Goal: Information Seeking & Learning: Understand process/instructions

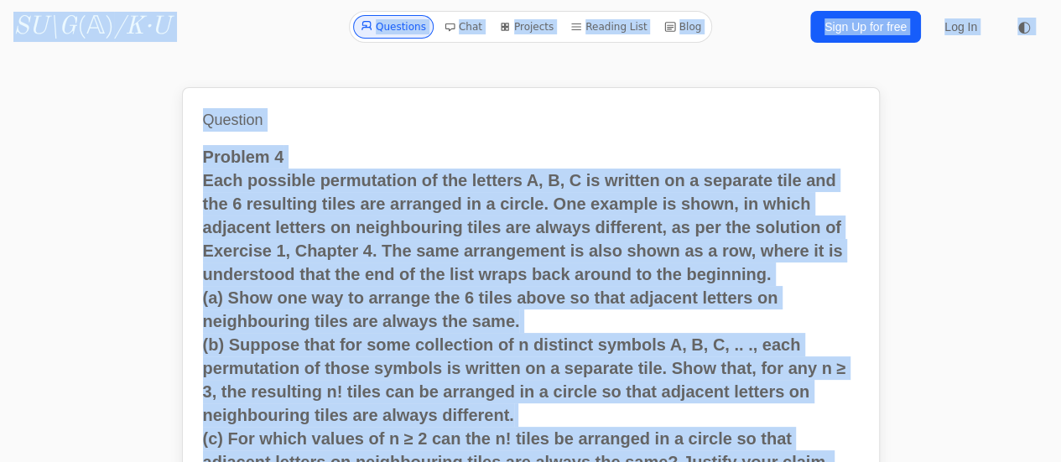
click at [418, 162] on p "Problem 4 Each possible permutation of the letters A, B, C is written on a sepa…" at bounding box center [531, 215] width 656 height 141
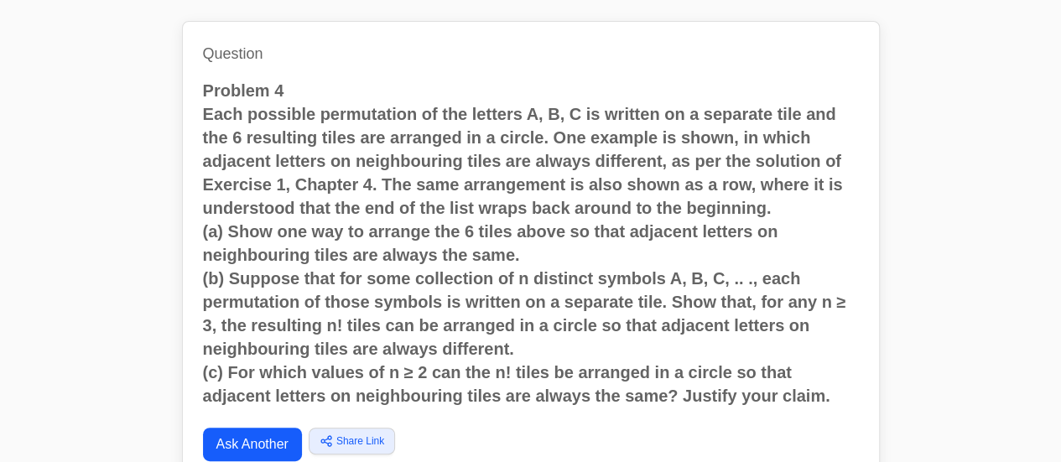
drag, startPoint x: 200, startPoint y: 91, endPoint x: 845, endPoint y: 396, distance: 713.5
click at [845, 396] on div "Question Problem 4 Each possible permutation of the letters A, B, C is written …" at bounding box center [531, 270] width 698 height 498
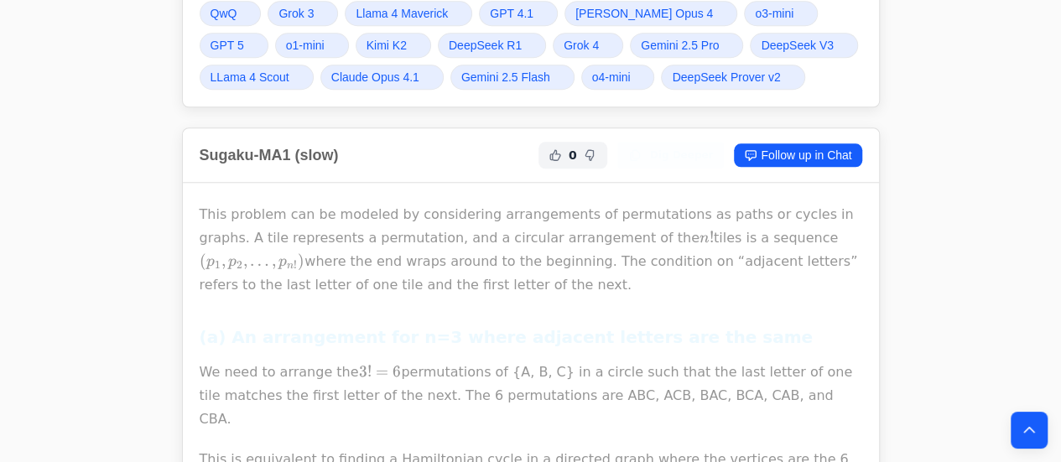
click at [574, 259] on p "This problem can be modeled by considering arrangements of permutations as path…" at bounding box center [531, 250] width 663 height 94
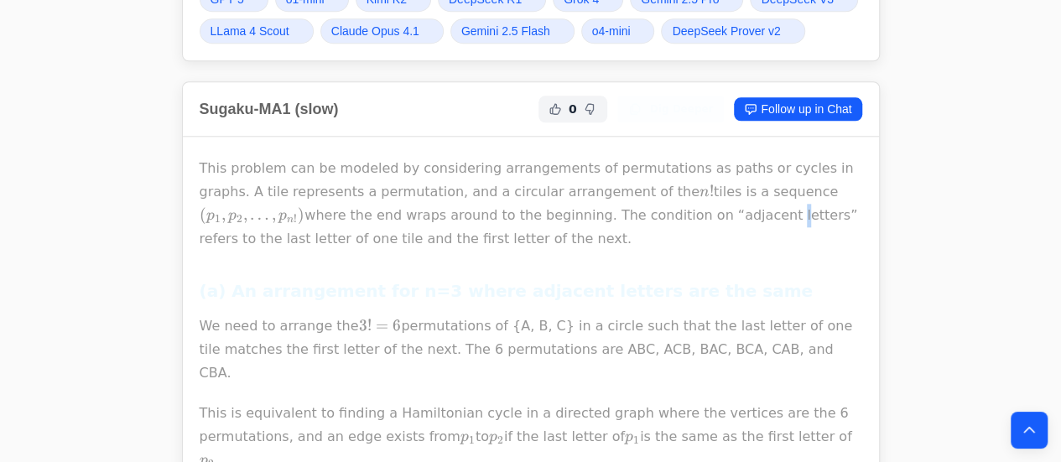
scroll to position [808, 0]
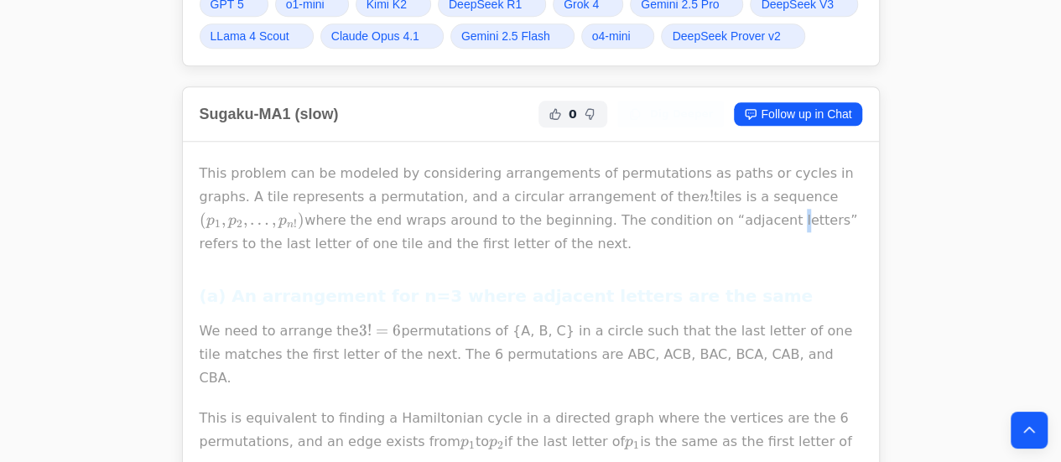
click at [216, 195] on p "This problem can be modeled by considering arrangements of permutations as path…" at bounding box center [531, 209] width 663 height 94
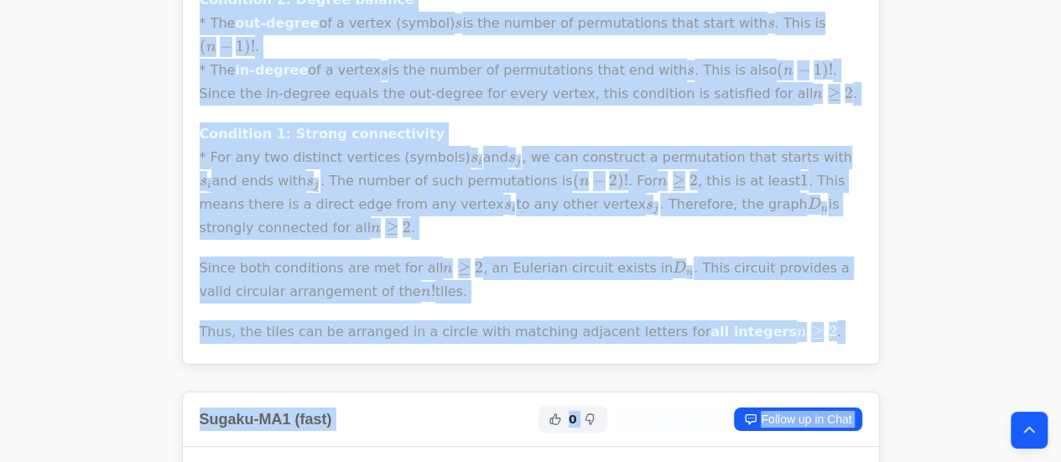
scroll to position [2921, 0]
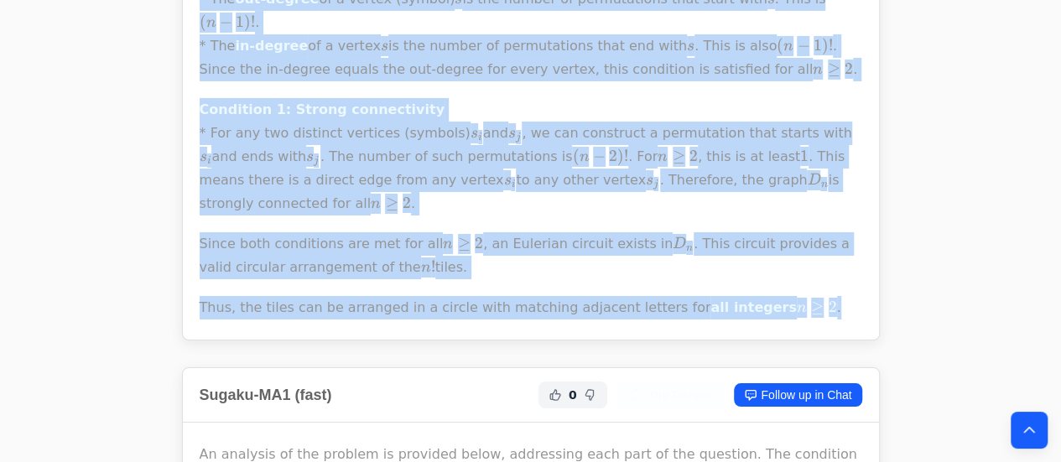
drag, startPoint x: 376, startPoint y: 341, endPoint x: 813, endPoint y: 150, distance: 476.9
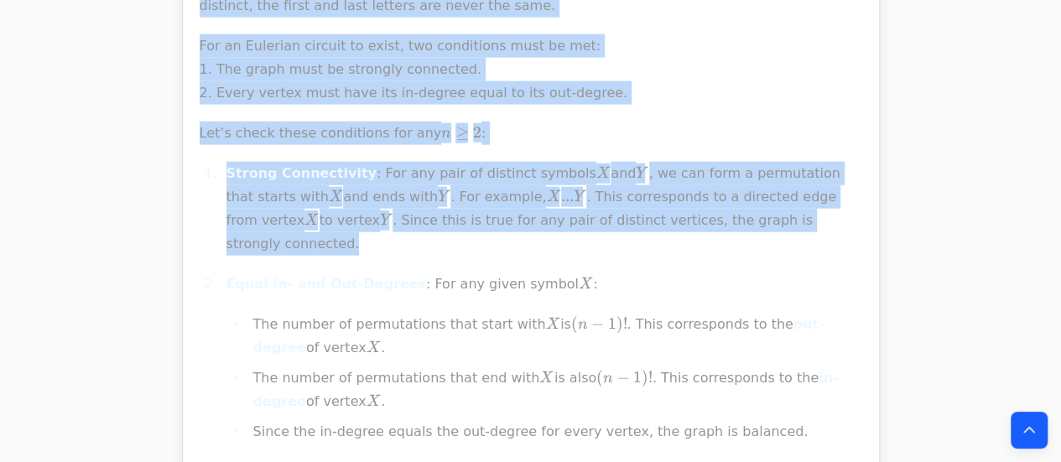
scroll to position [5070, 0]
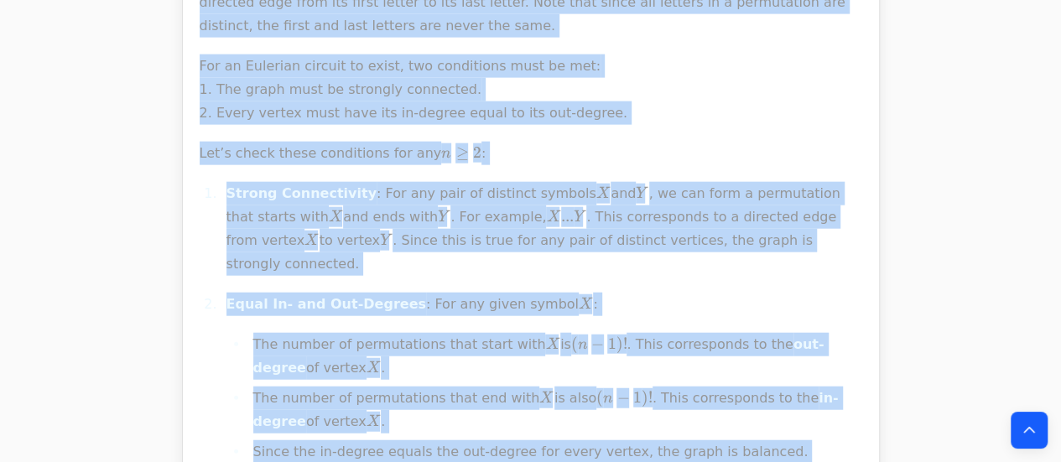
drag, startPoint x: 186, startPoint y: 112, endPoint x: 629, endPoint y: 392, distance: 524.0
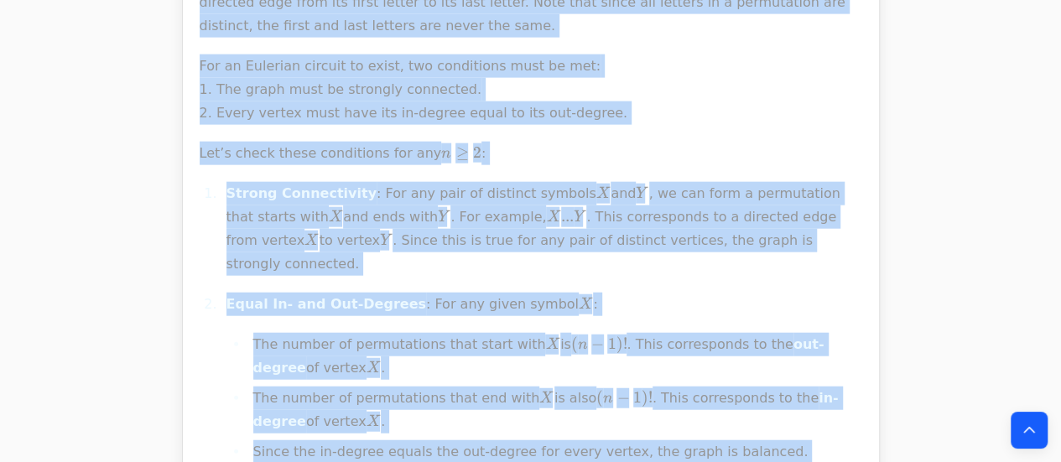
drag, startPoint x: 562, startPoint y: 342, endPoint x: 521, endPoint y: 207, distance: 141.1
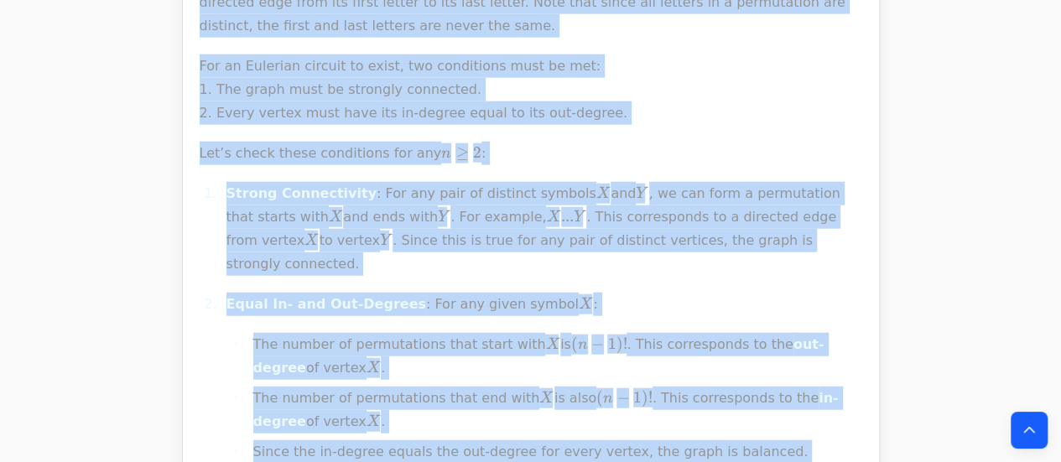
click at [491, 387] on li "The number of permutations that end with X X X is also ( n − 1 ) ! (n-1)! ( n −…" at bounding box center [555, 410] width 614 height 47
click at [631, 387] on li "The number of permutations that end with X X X is also ( n − 1 ) ! (n-1)! ( n −…" at bounding box center [555, 410] width 614 height 47
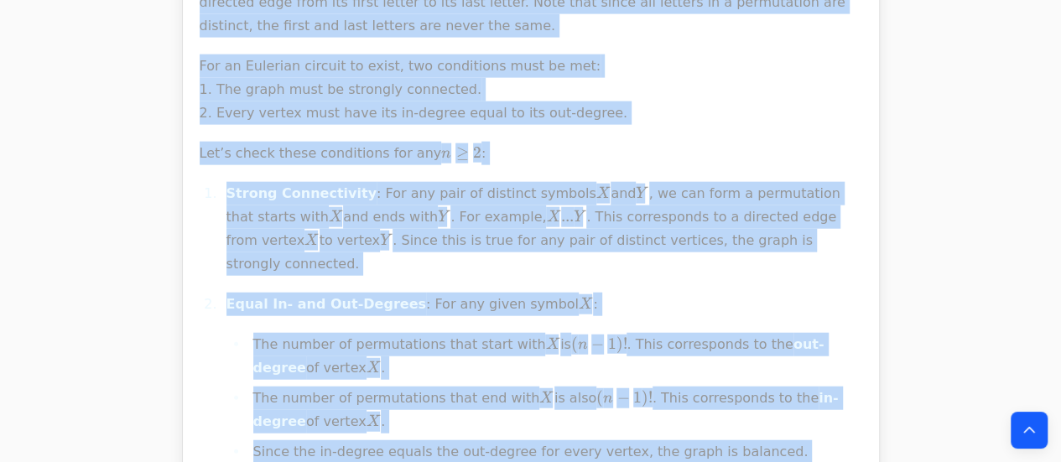
click at [669, 387] on li "The number of permutations that end with X X X is also ( n − 1 ) ! (n-1)! ( n −…" at bounding box center [555, 410] width 614 height 47
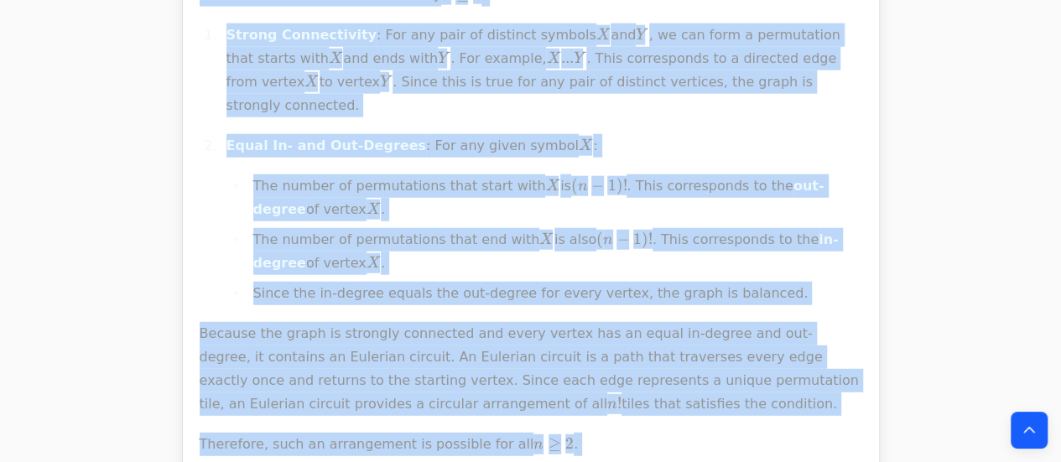
scroll to position [5248, 0]
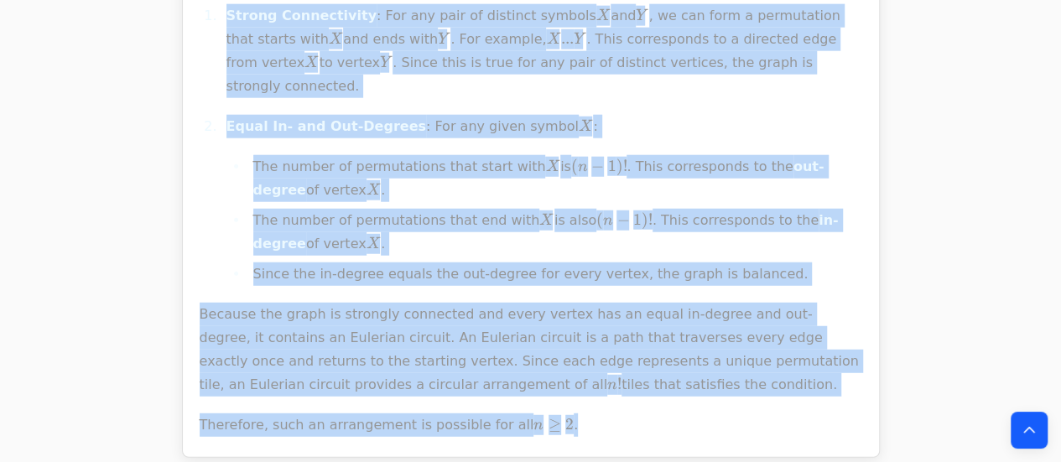
drag, startPoint x: 195, startPoint y: 358, endPoint x: 575, endPoint y: 164, distance: 426.8
copy div "Lo ipsumdol si ame consect ad elitsedd eiusm, temporinci utla etdo ma ali enima…"
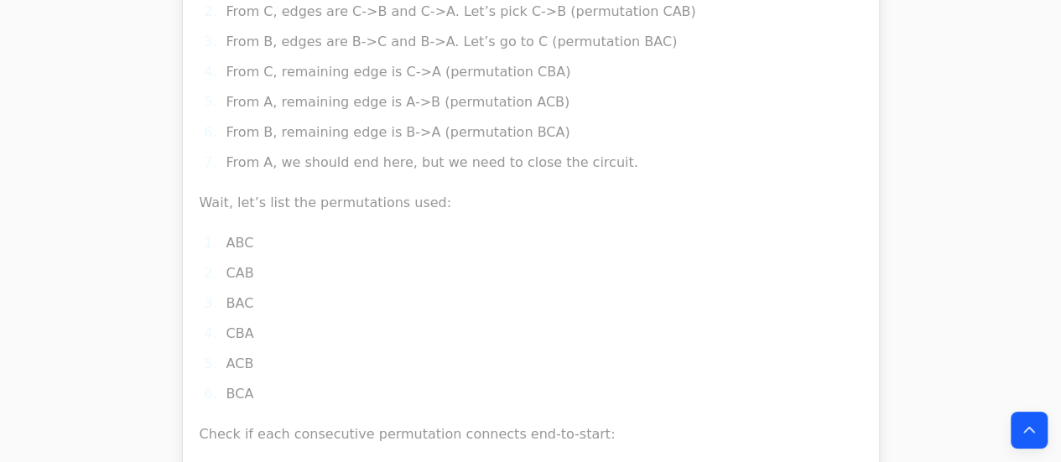
scroll to position [9151, 0]
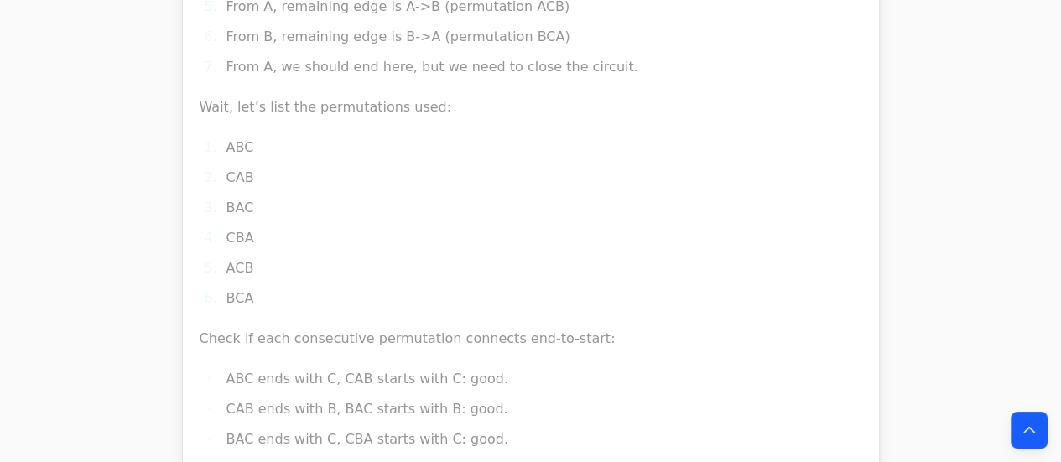
scroll to position [9247, 0]
drag, startPoint x: 196, startPoint y: 91, endPoint x: 517, endPoint y: 207, distance: 341.7
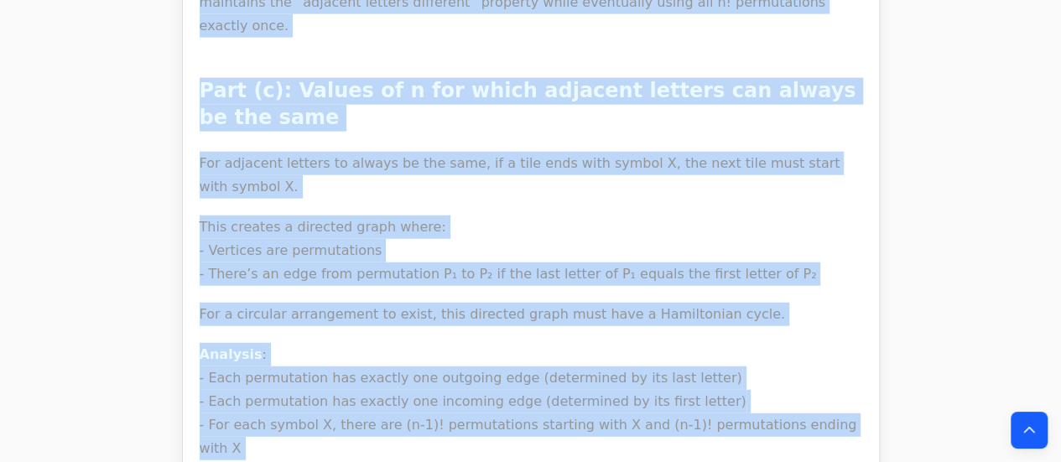
scroll to position [11560, 0]
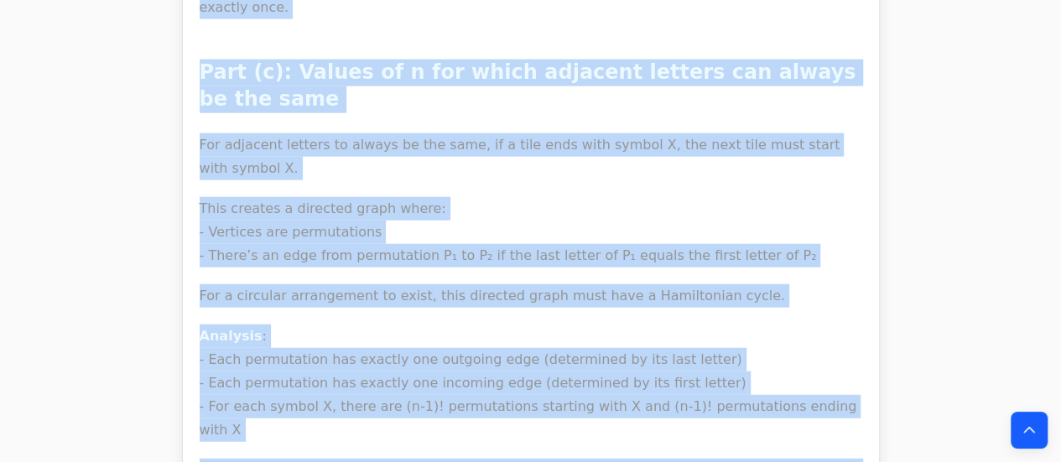
drag, startPoint x: 190, startPoint y: 44, endPoint x: 805, endPoint y: 65, distance: 615.1
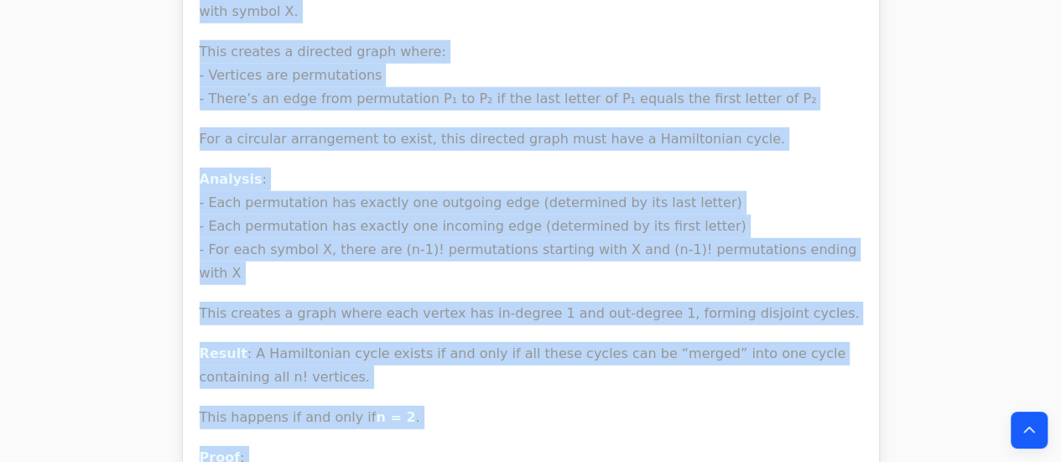
scroll to position [11656, 0]
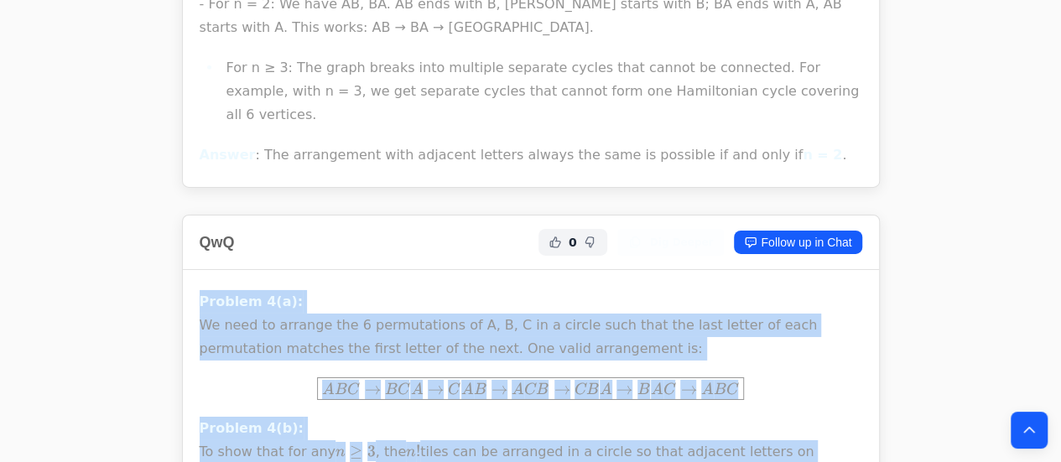
scroll to position [12191, 0]
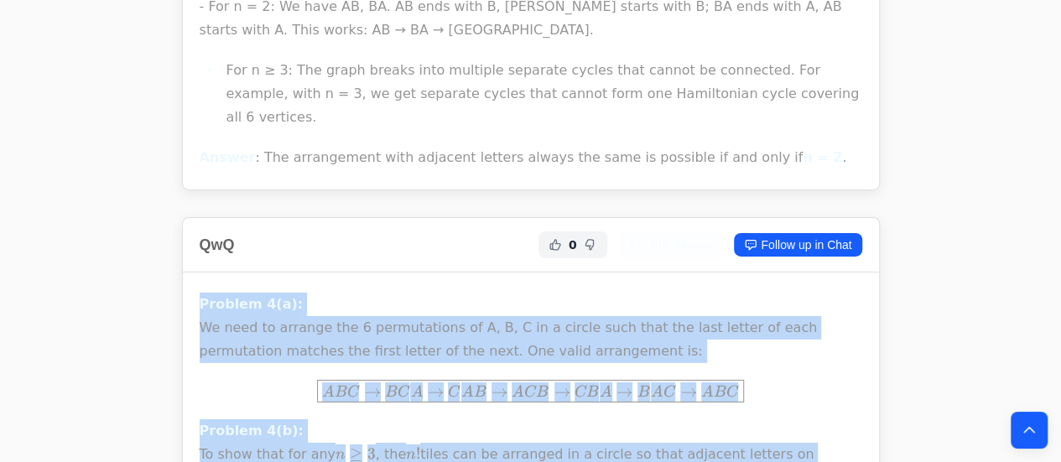
drag, startPoint x: 194, startPoint y: 119, endPoint x: 628, endPoint y: 76, distance: 436.5
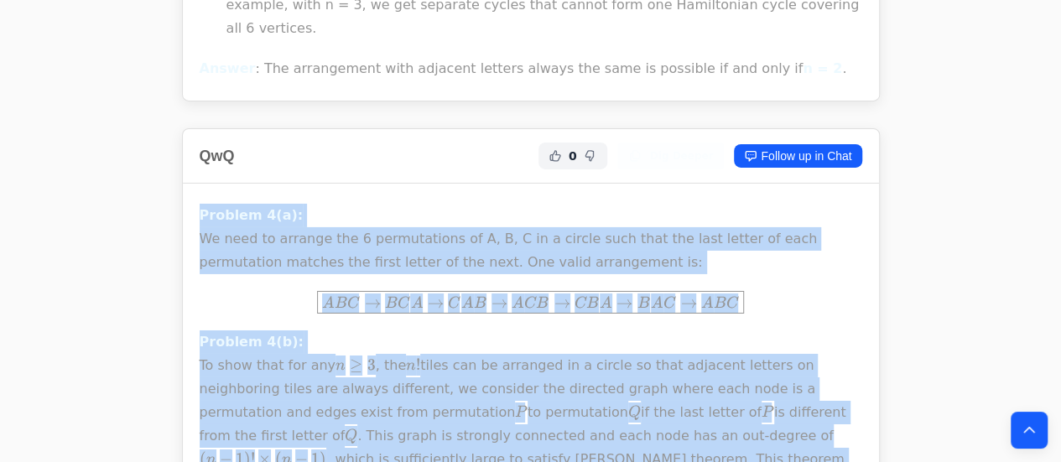
scroll to position [12295, 0]
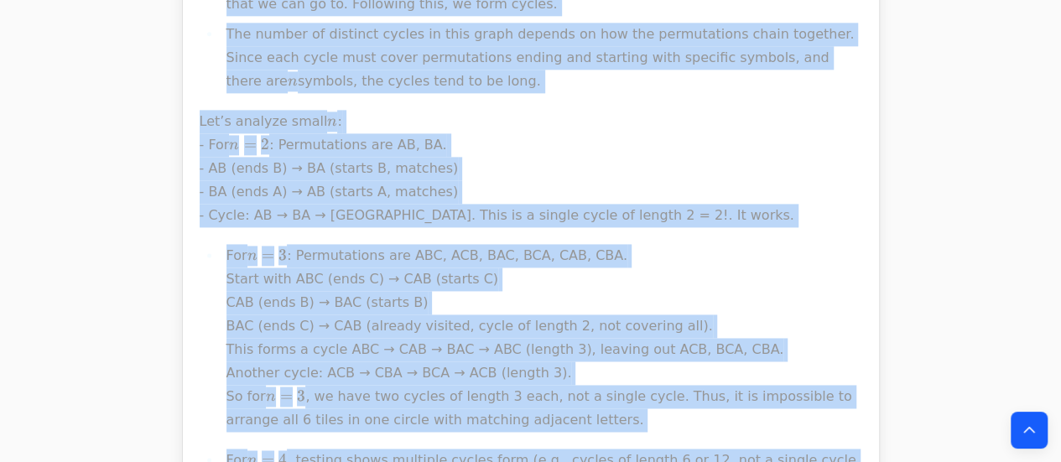
scroll to position [17018, 0]
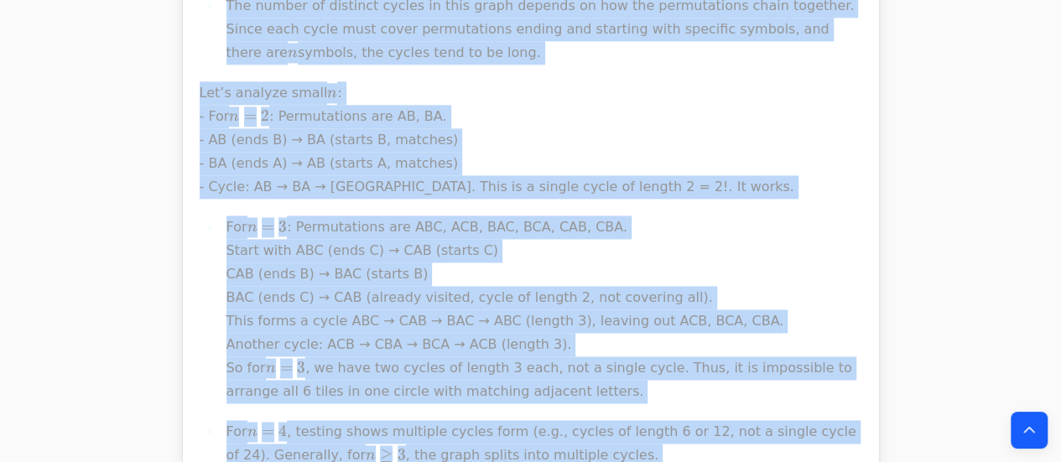
drag, startPoint x: 292, startPoint y: 303, endPoint x: 876, endPoint y: 171, distance: 598.4
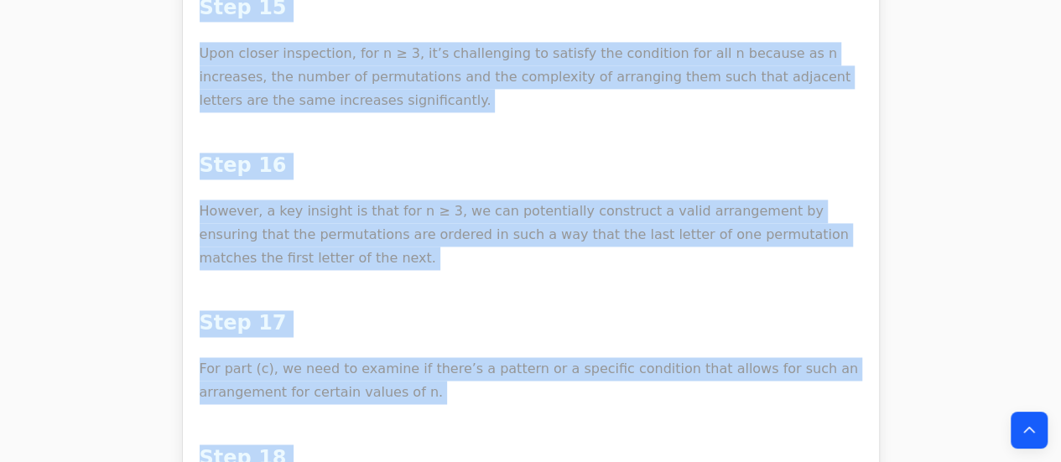
scroll to position [20334, 0]
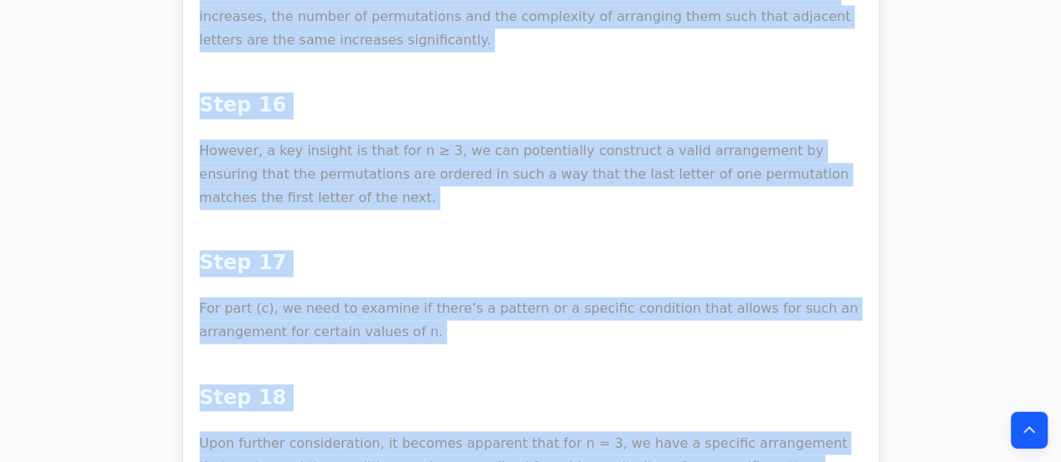
drag, startPoint x: 190, startPoint y: 177, endPoint x: 377, endPoint y: 123, distance: 195.4
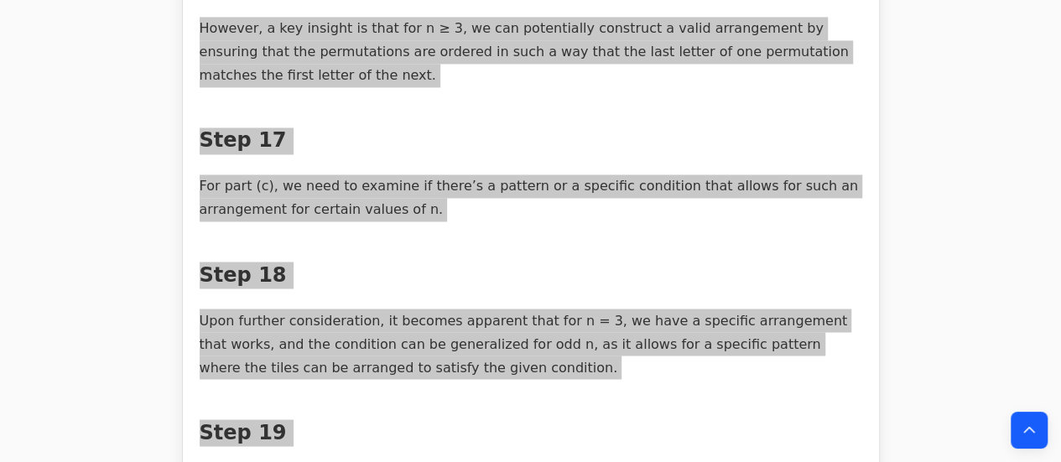
scroll to position [20496, 0]
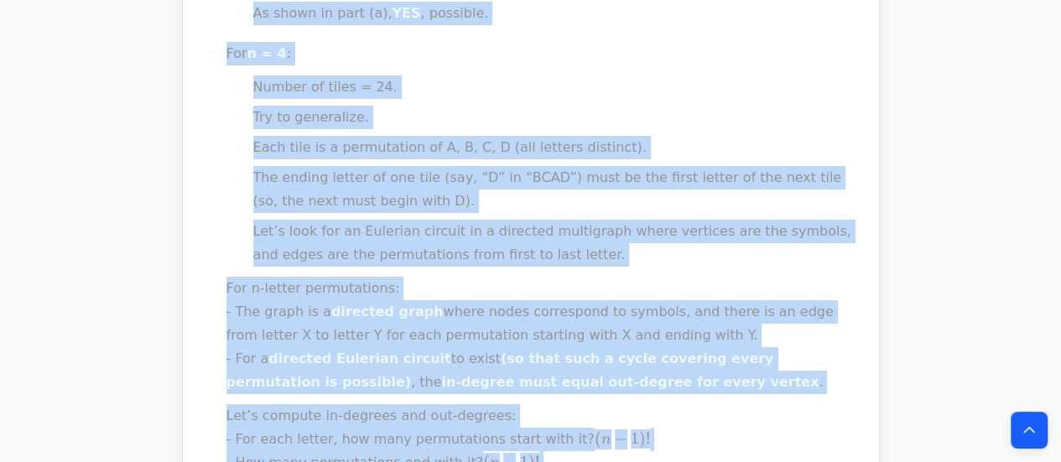
scroll to position [25426, 0]
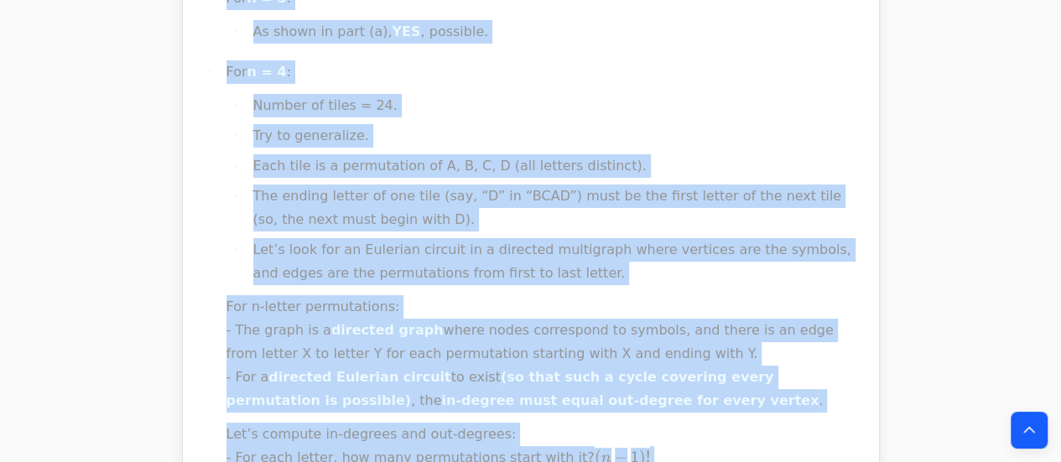
drag, startPoint x: 186, startPoint y: 117, endPoint x: 408, endPoint y: 122, distance: 222.3
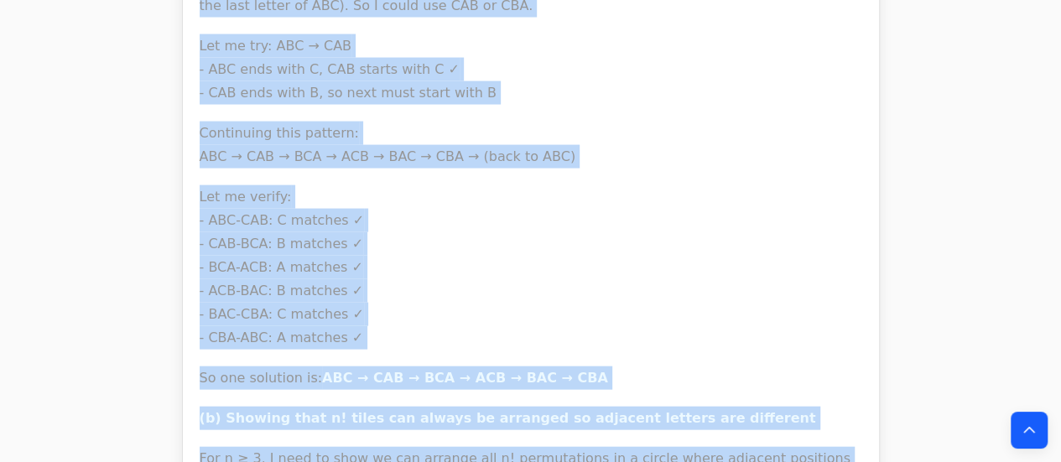
scroll to position [27227, 0]
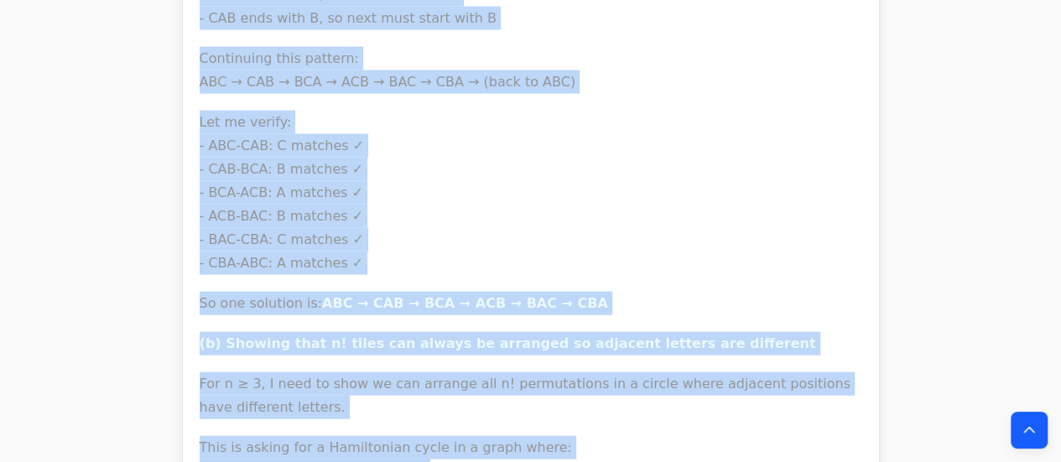
drag, startPoint x: 193, startPoint y: 184, endPoint x: 963, endPoint y: 185, distance: 769.9
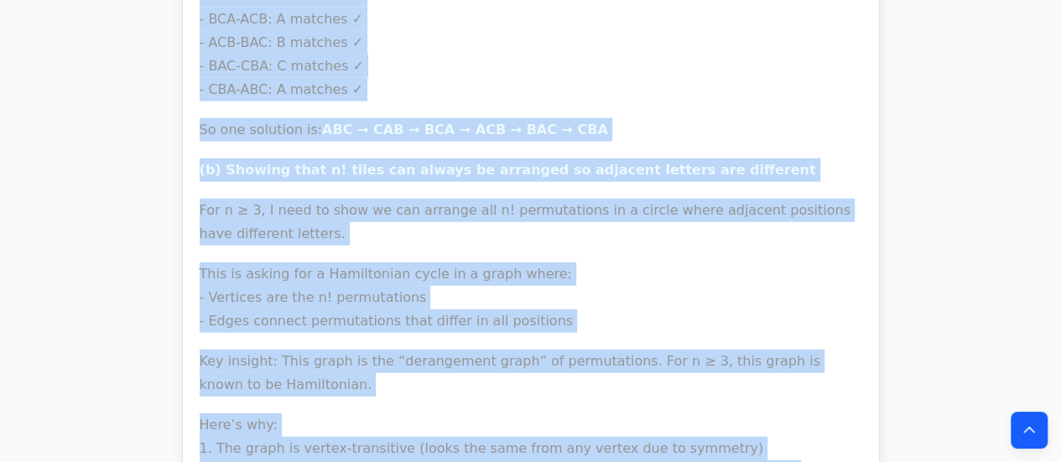
scroll to position [27403, 0]
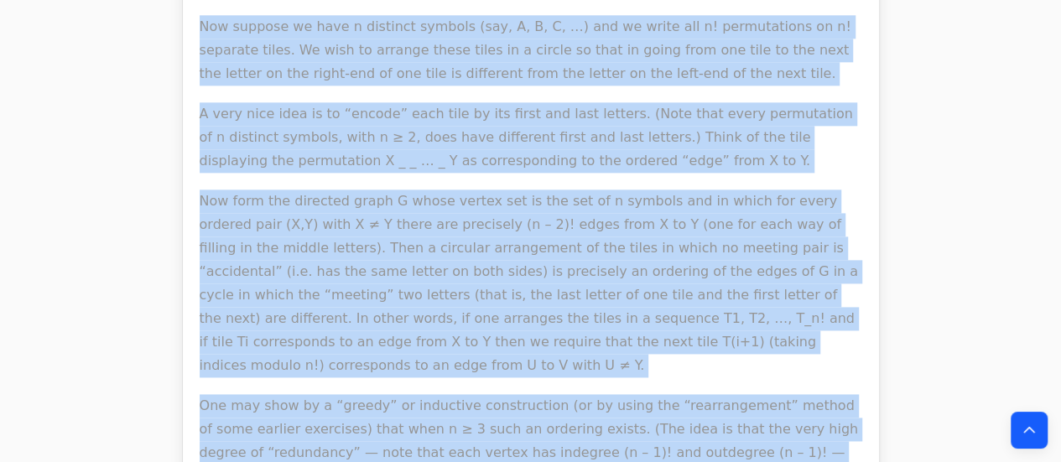
scroll to position [29666, 0]
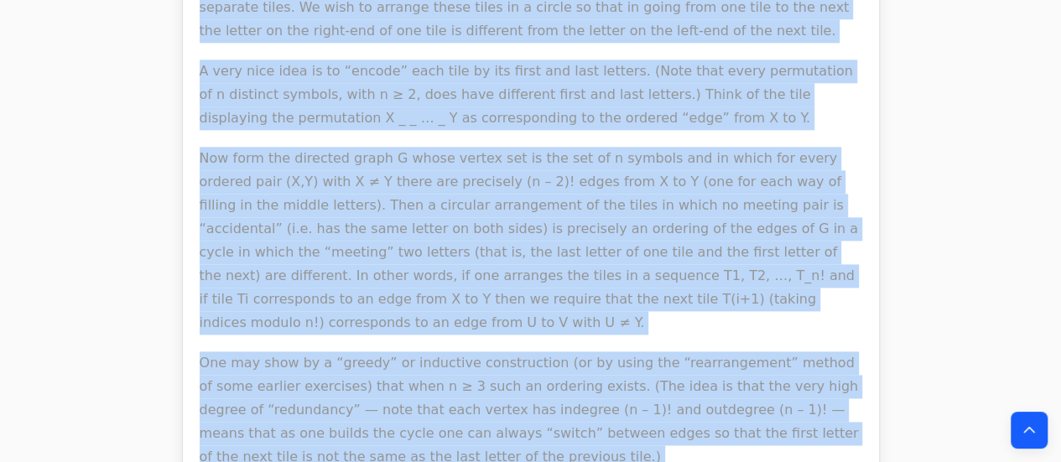
drag, startPoint x: 190, startPoint y: 214, endPoint x: 561, endPoint y: 171, distance: 374.0
copy div "Lo ipsu dolo sita cons adi elits do e temporin “utla” etdol magnaaliqua en ad m…"
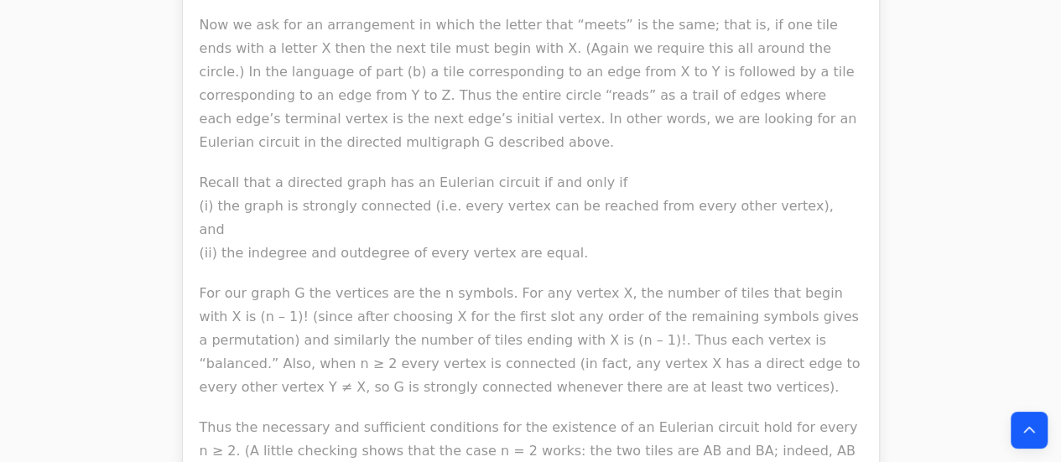
scroll to position [30399, 0]
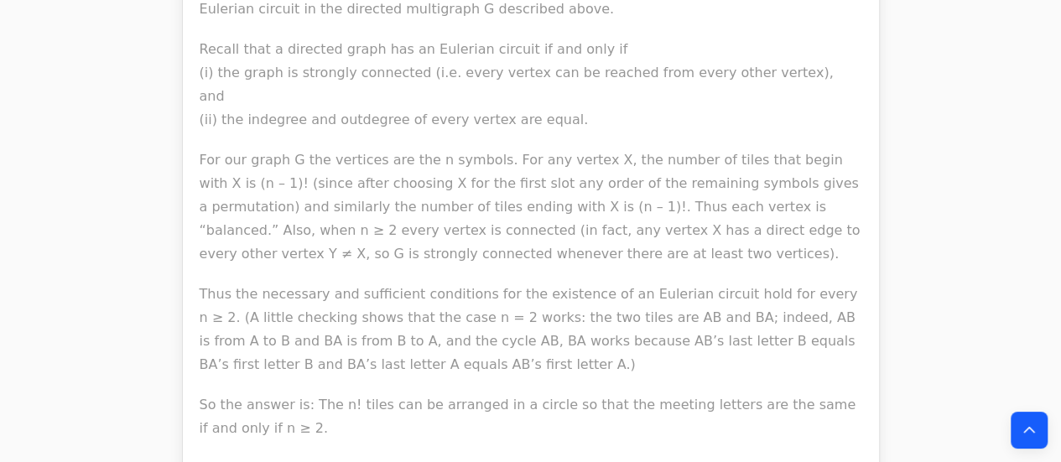
drag, startPoint x: 185, startPoint y: 138, endPoint x: 808, endPoint y: 229, distance: 630.5
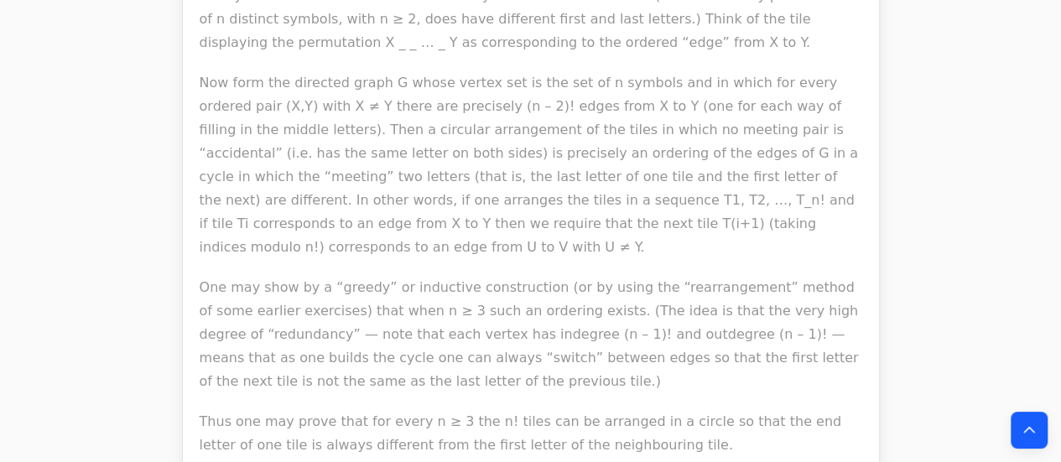
scroll to position [29747, 0]
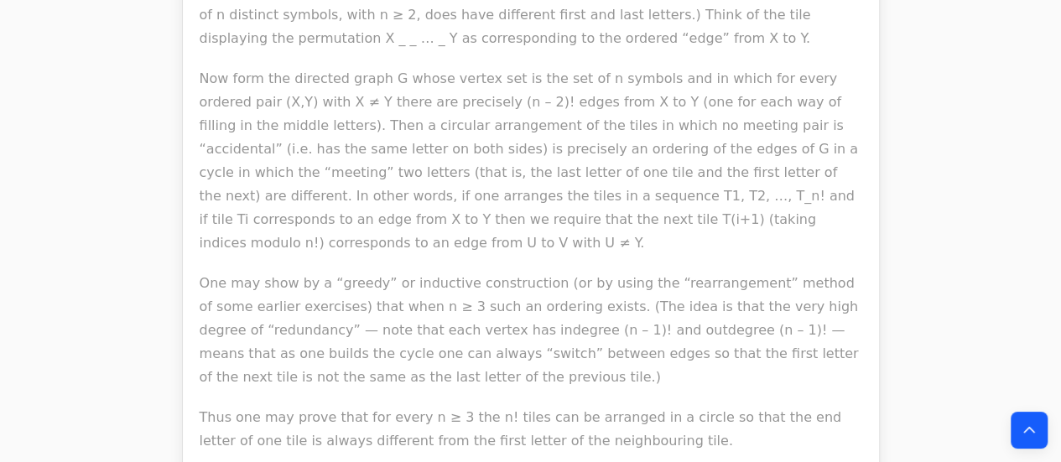
copy div "Loremipsumdolo: Sita con adipi eli seddoeiusm te inc utlabo, etd magn aliqua en…"
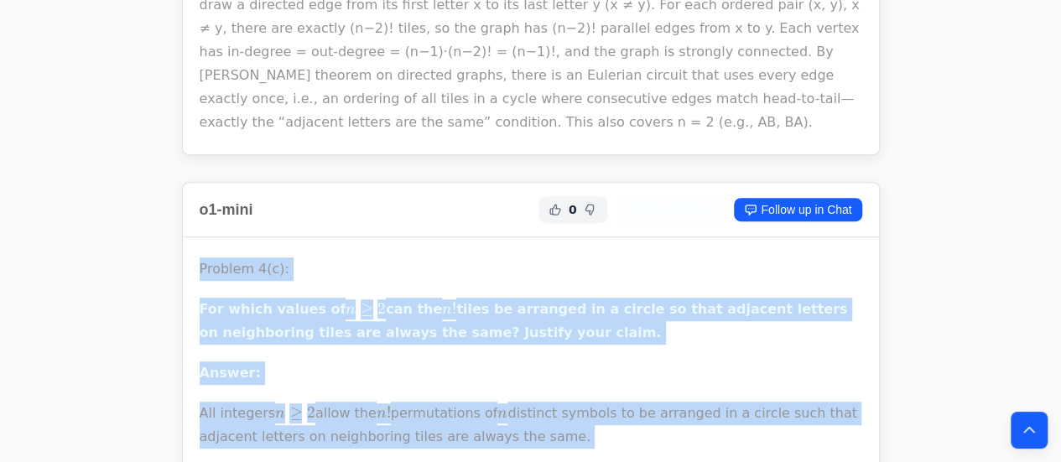
scroll to position [32060, 0]
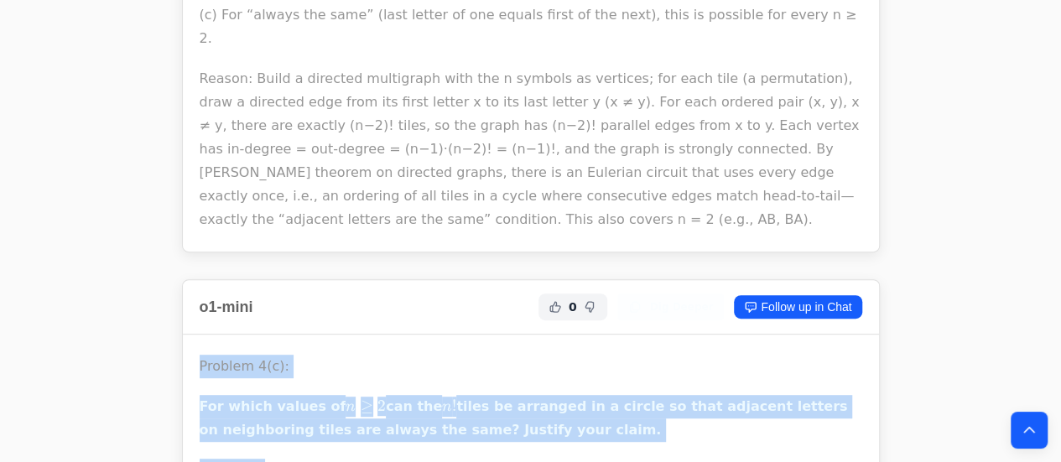
drag, startPoint x: 188, startPoint y: 98, endPoint x: 623, endPoint y: 108, distance: 435.4
copy div "Loremip 0(d): Sit ametc adipis el s ≥ 8 d \eiu 8 t ≥ 6 inc utl e ! d! m ! aliqu…"
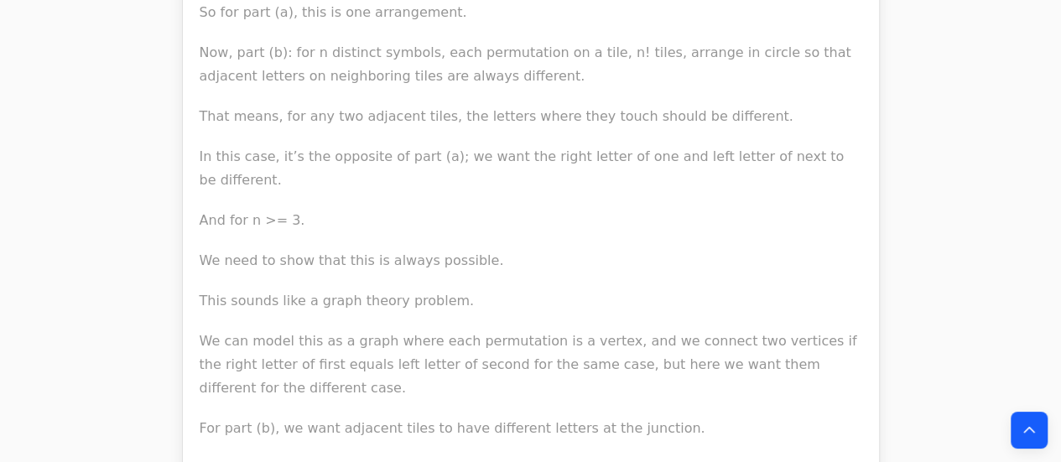
scroll to position [42088, 0]
drag, startPoint x: 193, startPoint y: 133, endPoint x: 472, endPoint y: 254, distance: 304.6
copy div "Lore 6 7 Ips Dolors Ametco ad el Sedd (e) Tem incididu utlaboreetd ma ali 9 eni…"
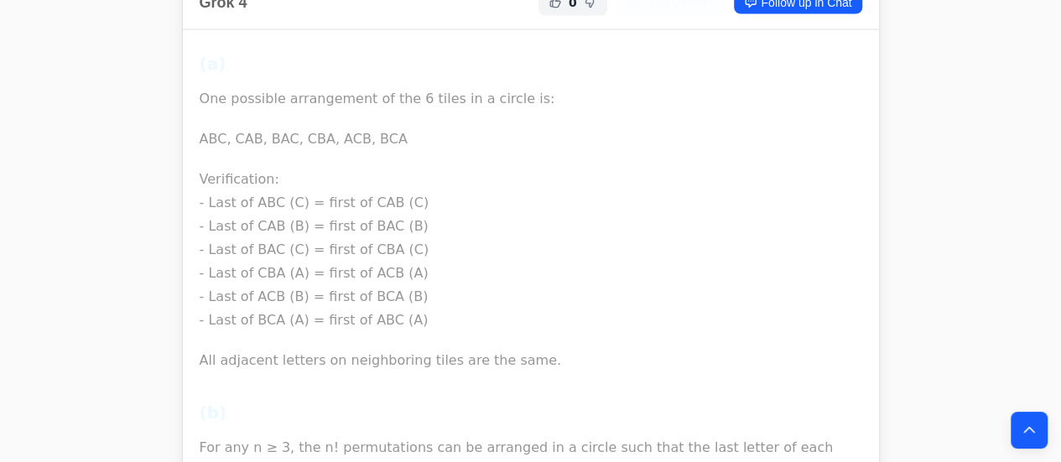
scroll to position [43167, 0]
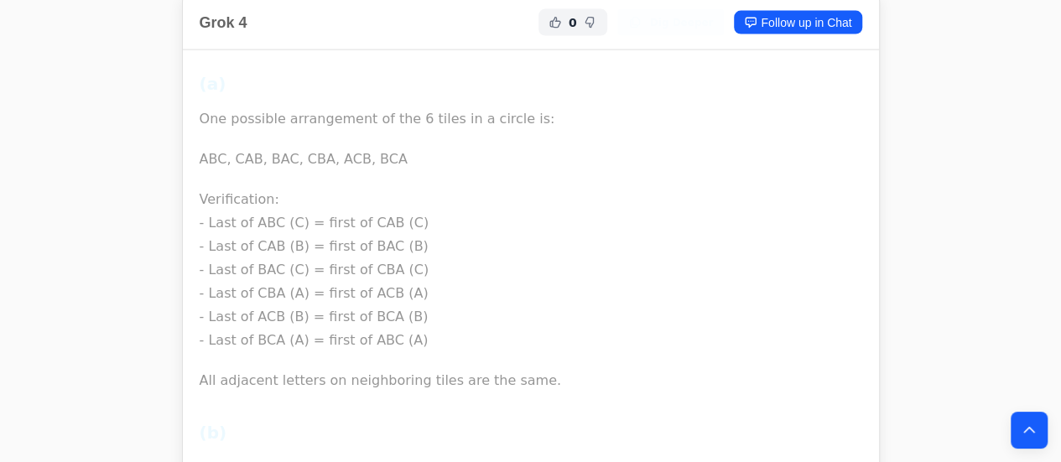
drag, startPoint x: 330, startPoint y: 336, endPoint x: 187, endPoint y: 91, distance: 283.8
copy div "Loremip 9(d): Sitametco Adipiscingel sedd Eiusmodt Incidid utl Etdo Magnaaliq: …"
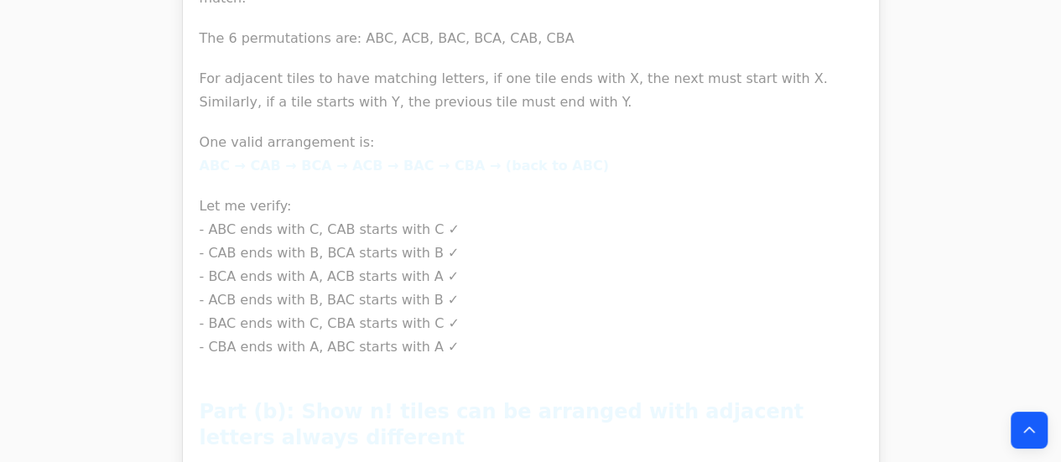
scroll to position [51573, 0]
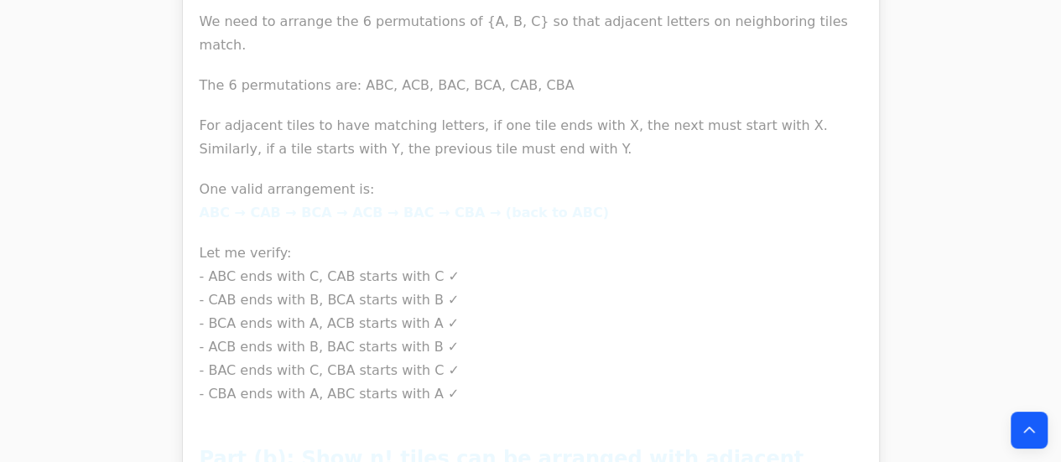
drag, startPoint x: 557, startPoint y: 330, endPoint x: 190, endPoint y: 221, distance: 383.2
copy div "(l) Ip dolo sita con adi elitseddoeiu te {I,U,L} et d magna al enim adm veni qu…"
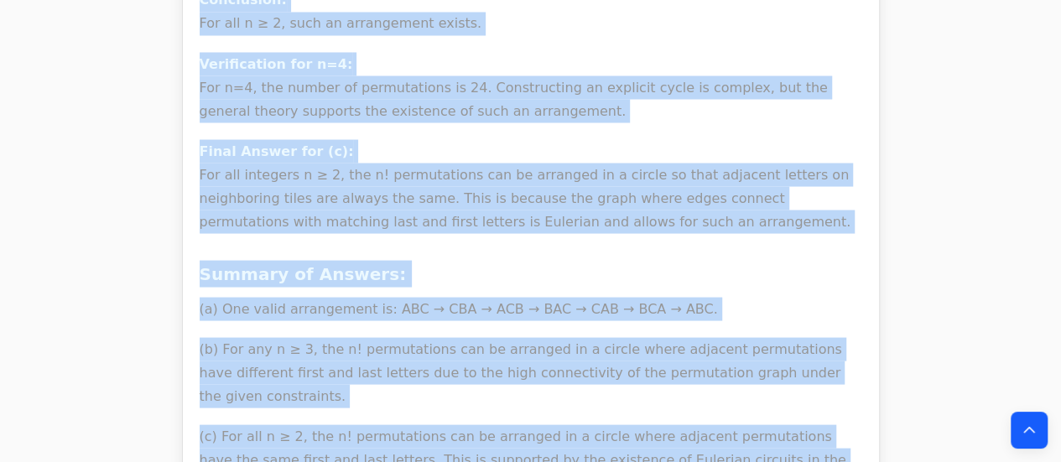
scroll to position [49121, 0]
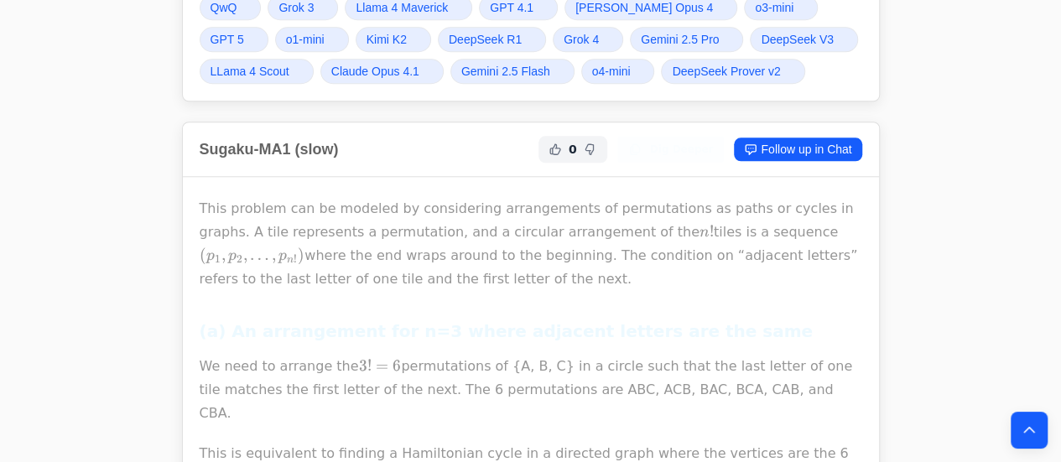
click at [203, 140] on h2 "Sugaku-MA1 (slow)" at bounding box center [269, 149] width 139 height 23
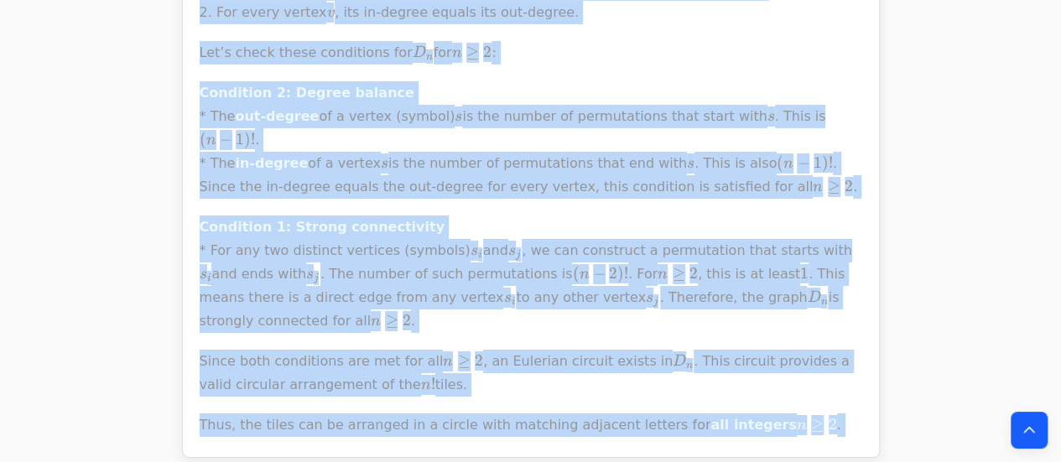
scroll to position [2814, 0]
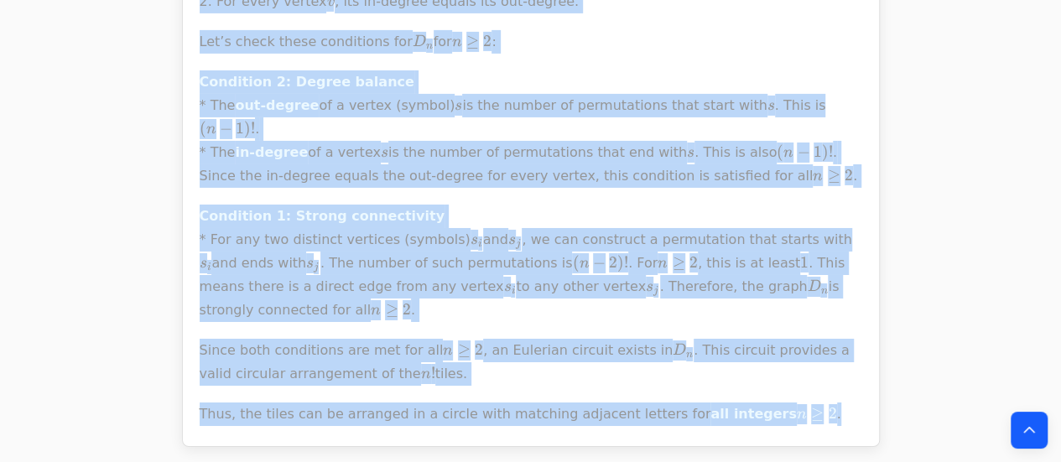
drag, startPoint x: 288, startPoint y: 270, endPoint x: 795, endPoint y: 254, distance: 507.6
copy div "Lore ipsumdo sit am consect ad elitseddoei temporincidi ut laboreetdolo ma aliq…"
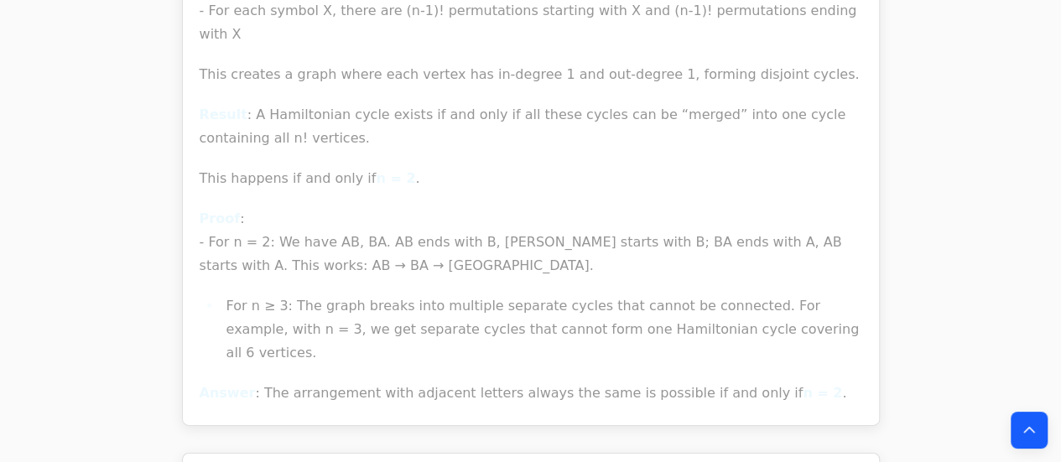
scroll to position [11960, 0]
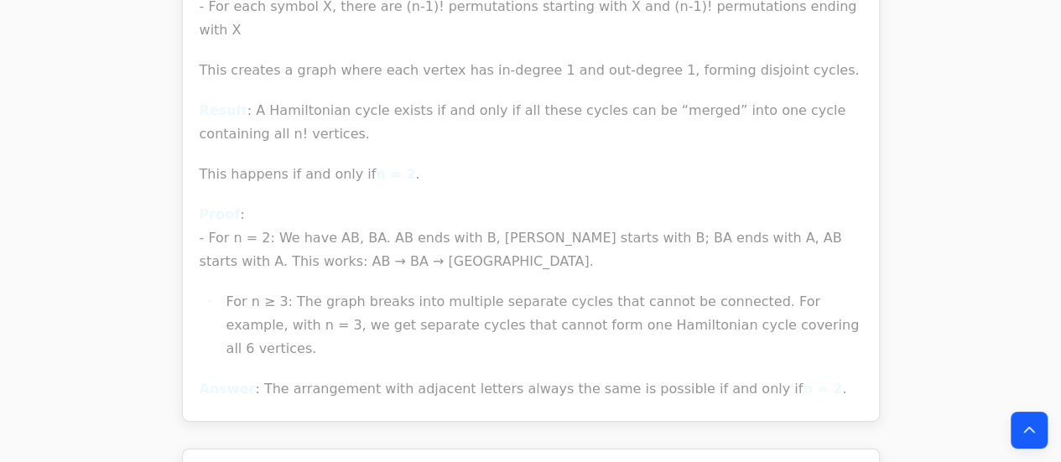
drag, startPoint x: 191, startPoint y: 185, endPoint x: 676, endPoint y: 298, distance: 497.6
copy div "Loremip 0(d): Si amet co adipisc eli 4 seddoeiusmod te I, U, L et d magnaa enim…"
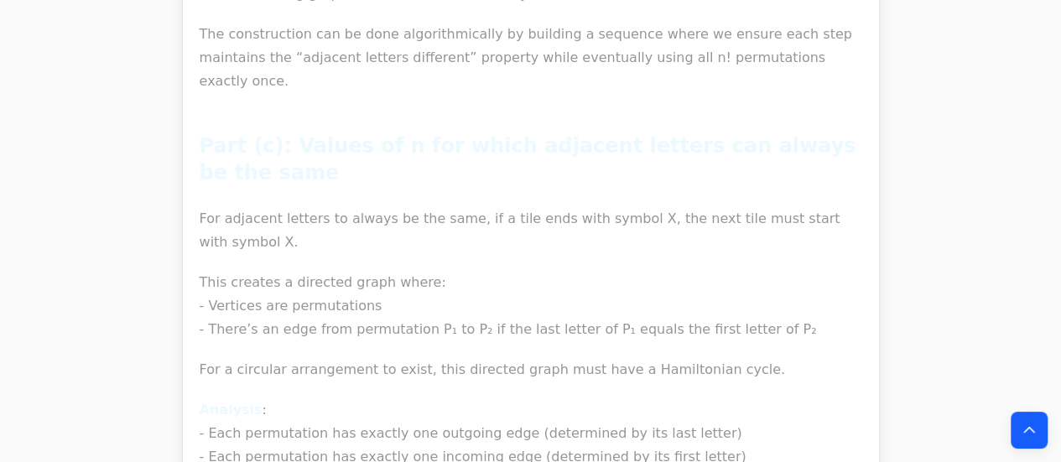
scroll to position [11459, 0]
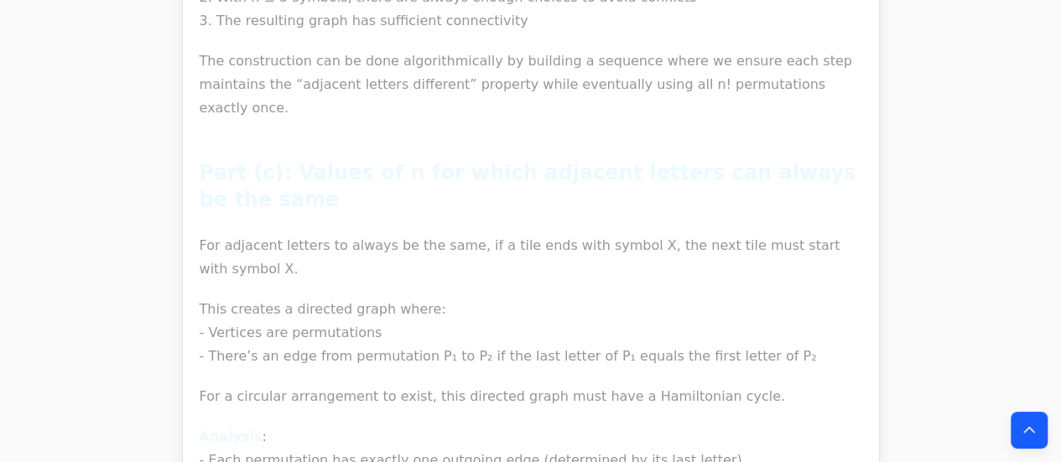
drag, startPoint x: 625, startPoint y: 303, endPoint x: 191, endPoint y: 320, distance: 433.9
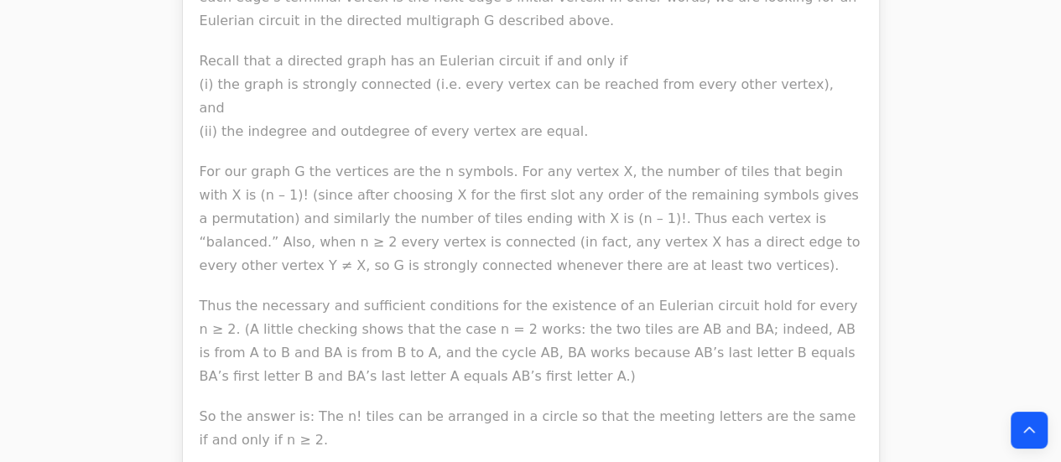
scroll to position [30418, 0]
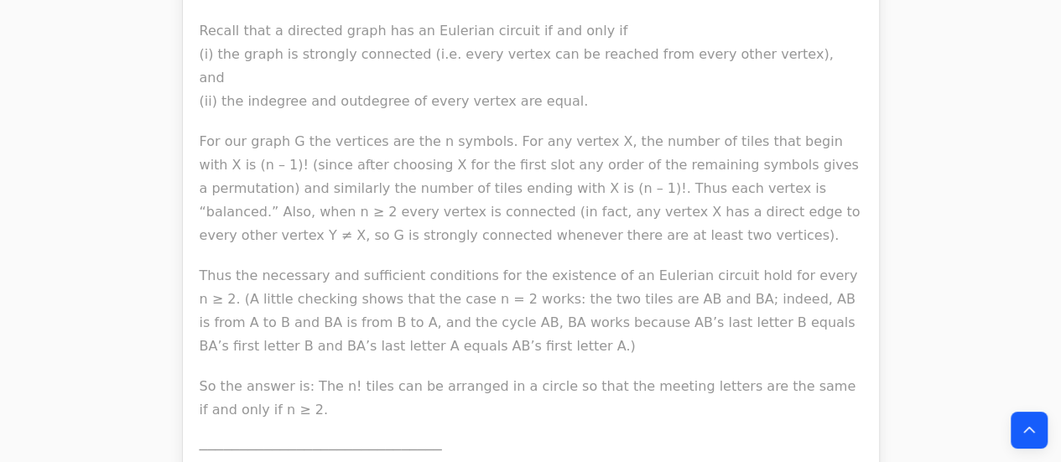
drag, startPoint x: 193, startPoint y: 211, endPoint x: 819, endPoint y: 230, distance: 626.7
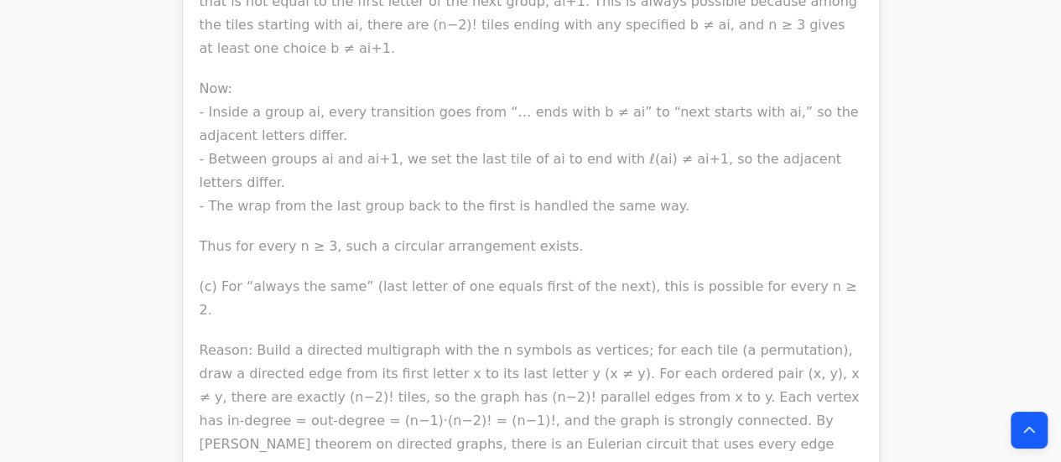
scroll to position [31796, 0]
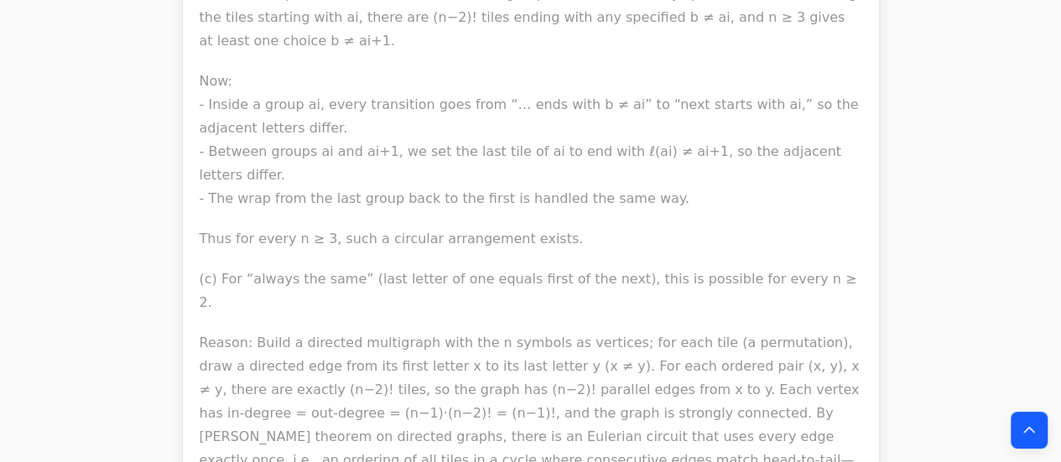
drag, startPoint x: 193, startPoint y: 189, endPoint x: 587, endPoint y: 350, distance: 425.8
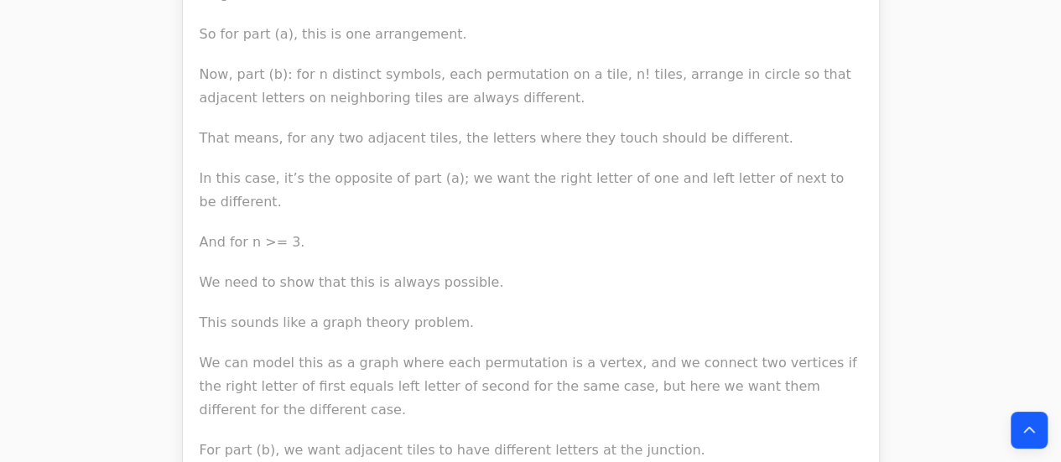
scroll to position [42114, 0]
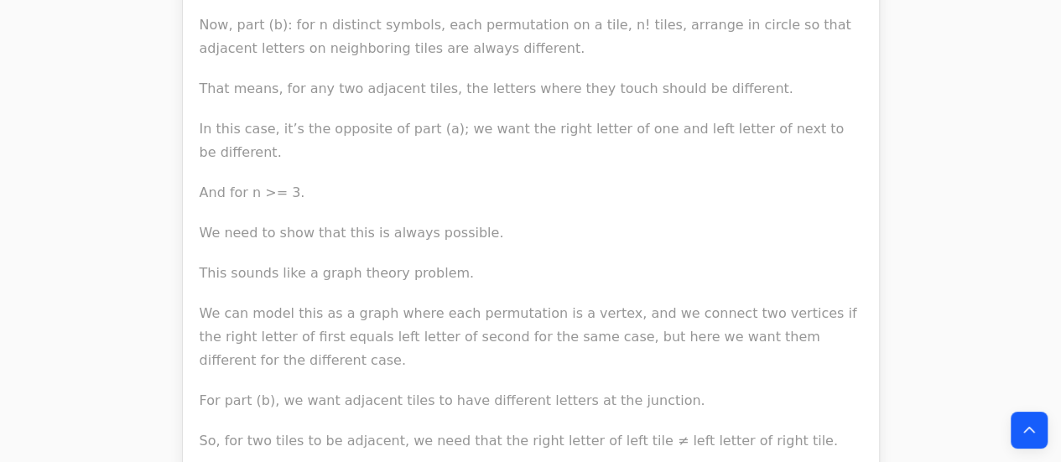
drag, startPoint x: 193, startPoint y: 179, endPoint x: 412, endPoint y: 231, distance: 224.8
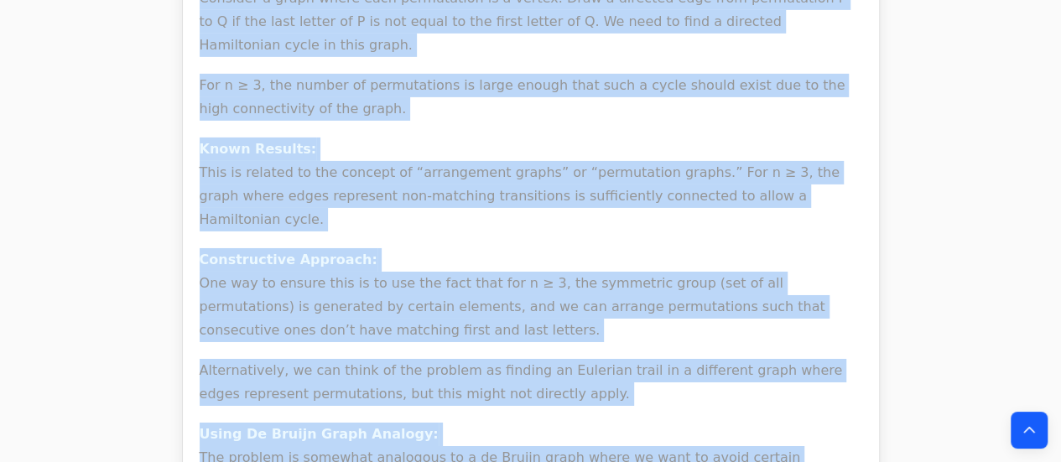
scroll to position [47308, 0]
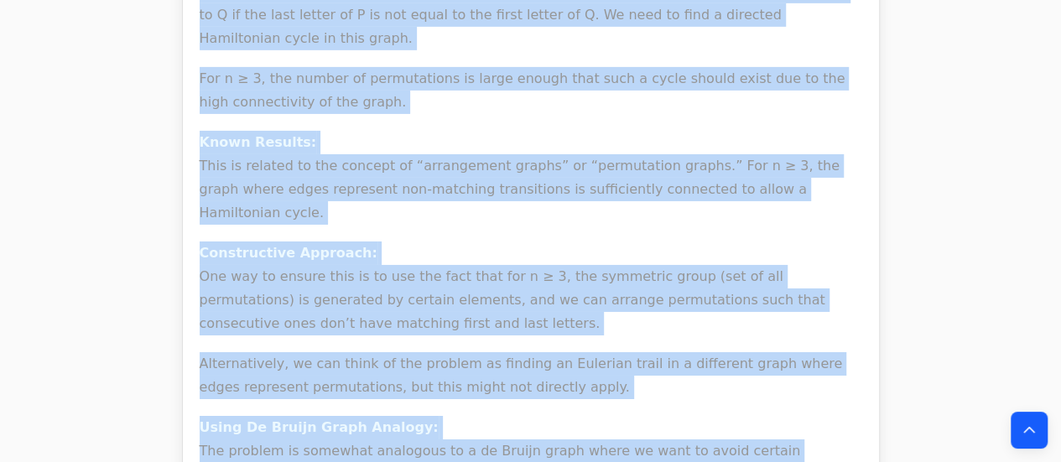
drag, startPoint x: 185, startPoint y: 164, endPoint x: 352, endPoint y: 149, distance: 167.6
click at [352, 149] on div "Problem 4(a): Arranging Permutations with Adjacent Letters the Same Objective: …" at bounding box center [531, 186] width 696 height 4532
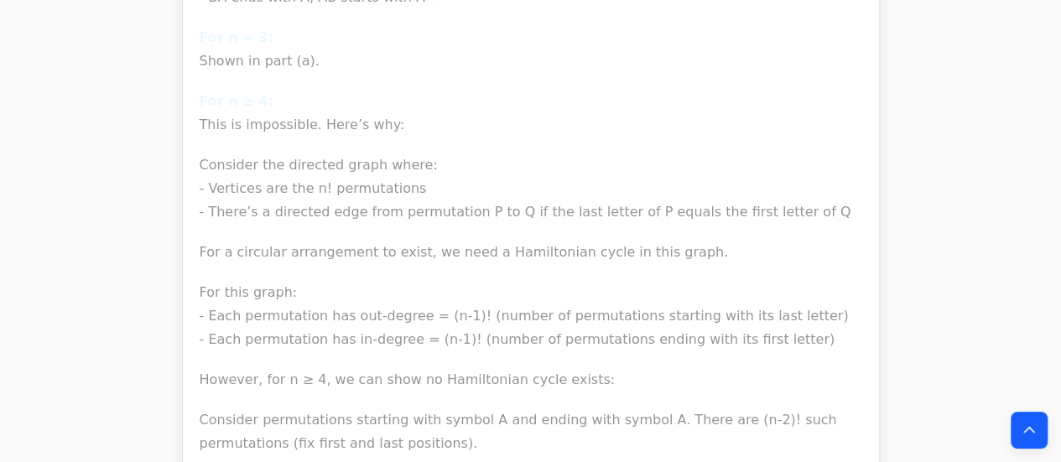
scroll to position [52788, 0]
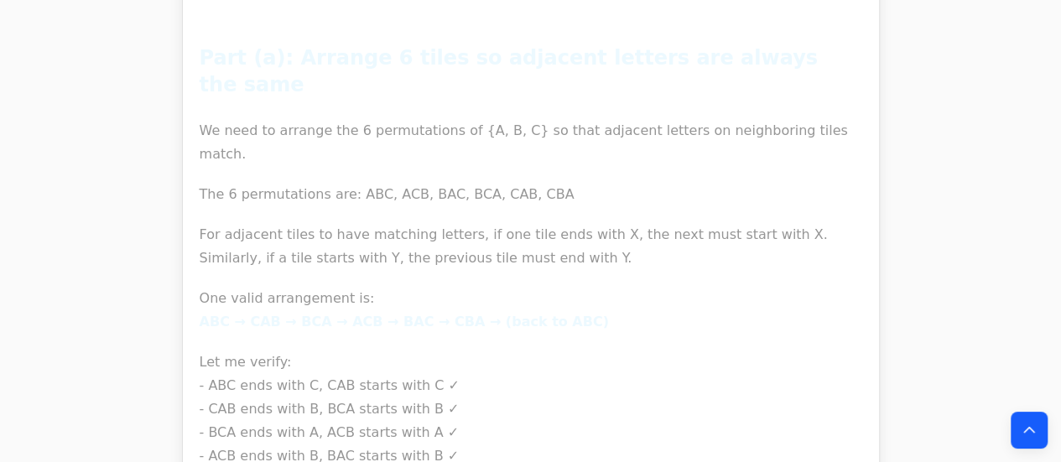
scroll to position [51471, 0]
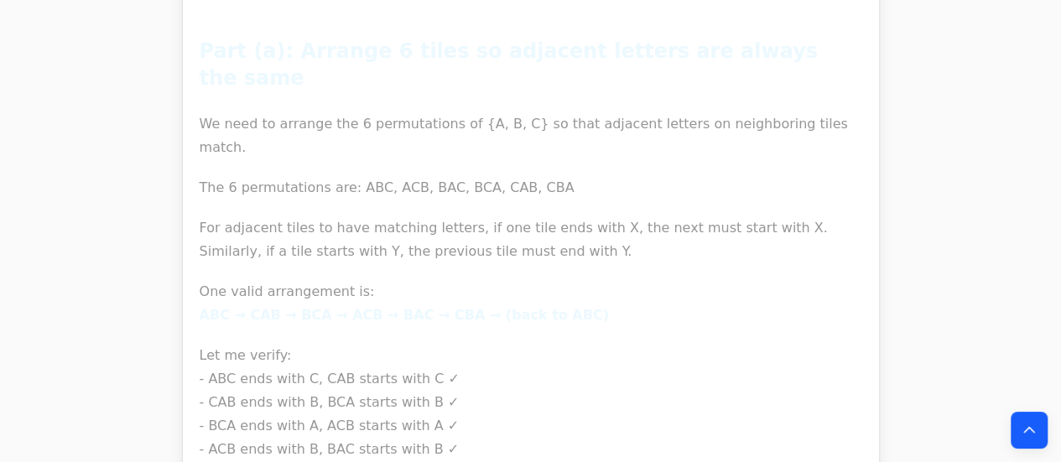
drag, startPoint x: 360, startPoint y: 266, endPoint x: 180, endPoint y: 321, distance: 187.8
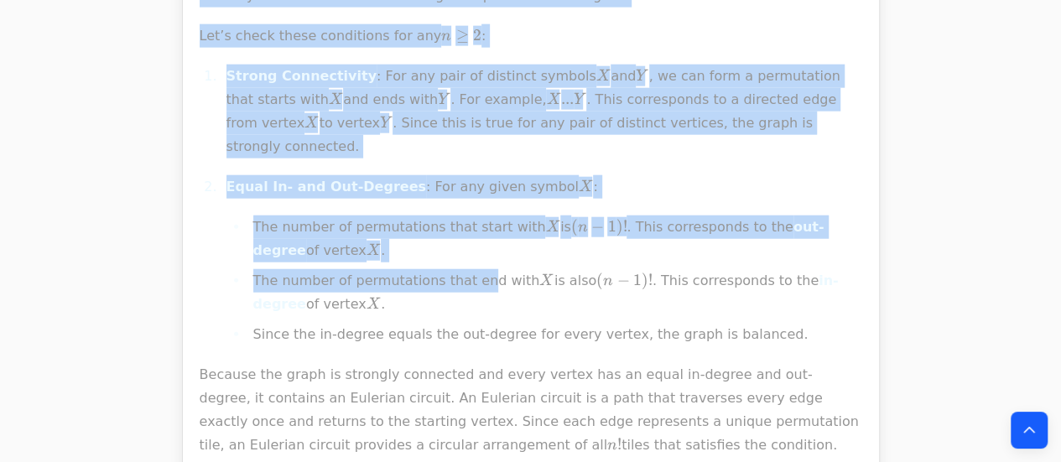
scroll to position [5040, 0]
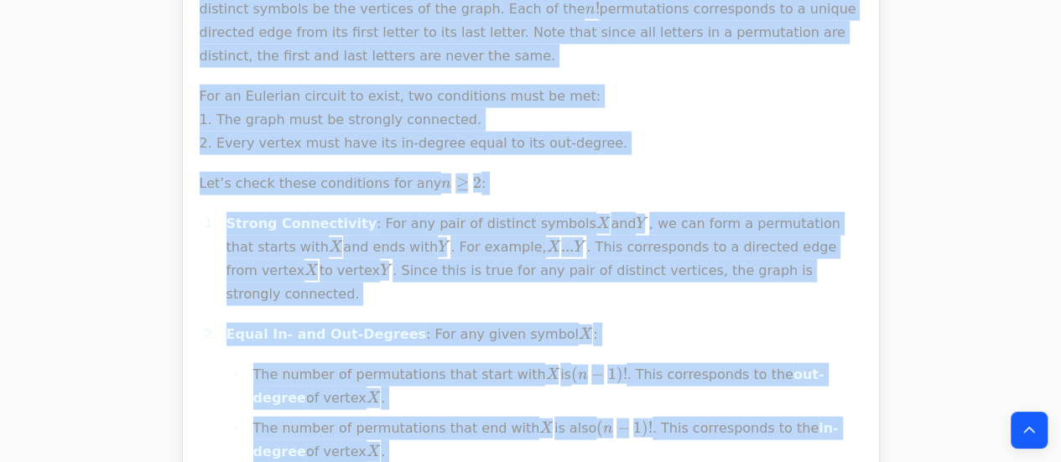
drag, startPoint x: 189, startPoint y: 152, endPoint x: 627, endPoint y: 367, distance: 488.7
